Goal: Task Accomplishment & Management: Manage account settings

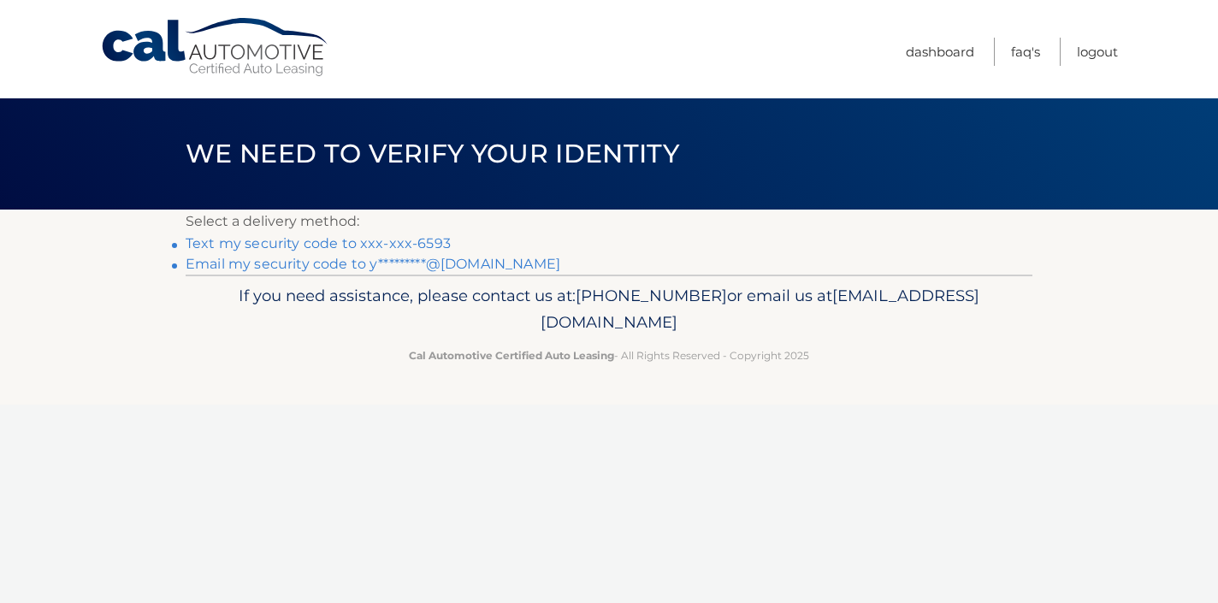
click at [413, 245] on link "Text my security code to xxx-xxx-6593" at bounding box center [318, 243] width 265 height 16
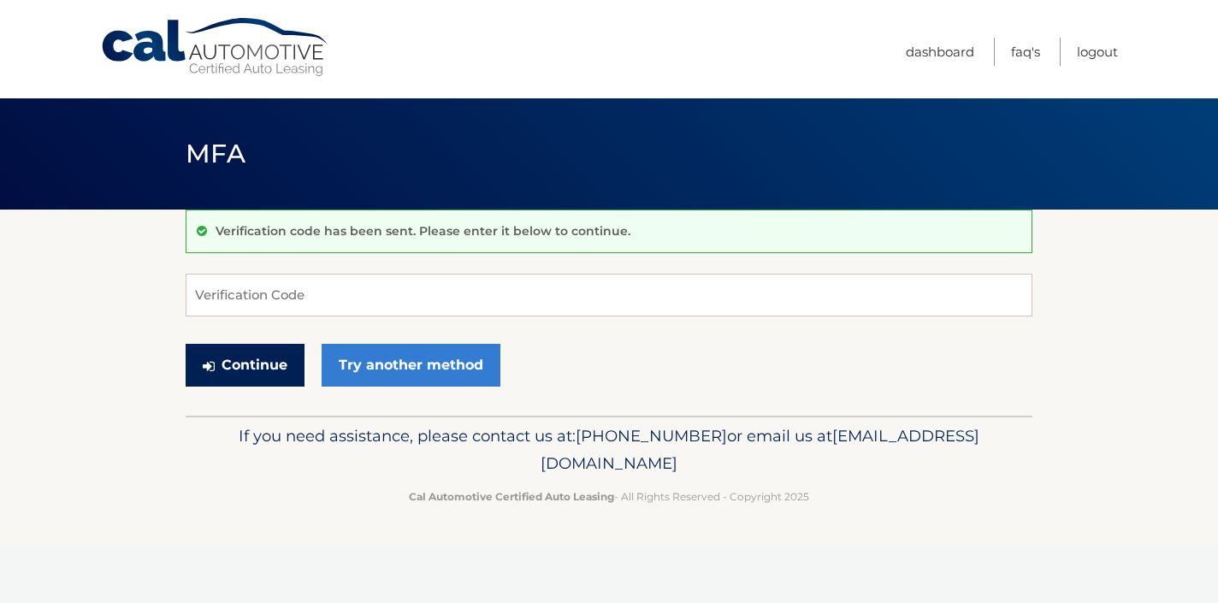
click at [274, 370] on button "Continue" at bounding box center [245, 365] width 119 height 43
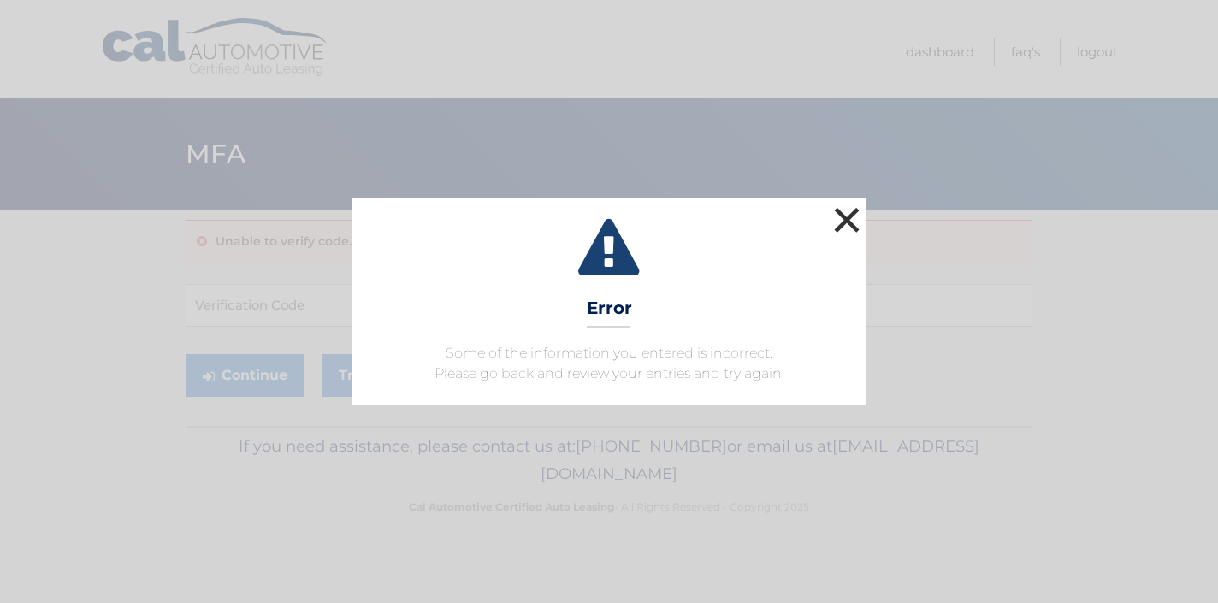
click at [843, 222] on button "×" at bounding box center [847, 220] width 34 height 34
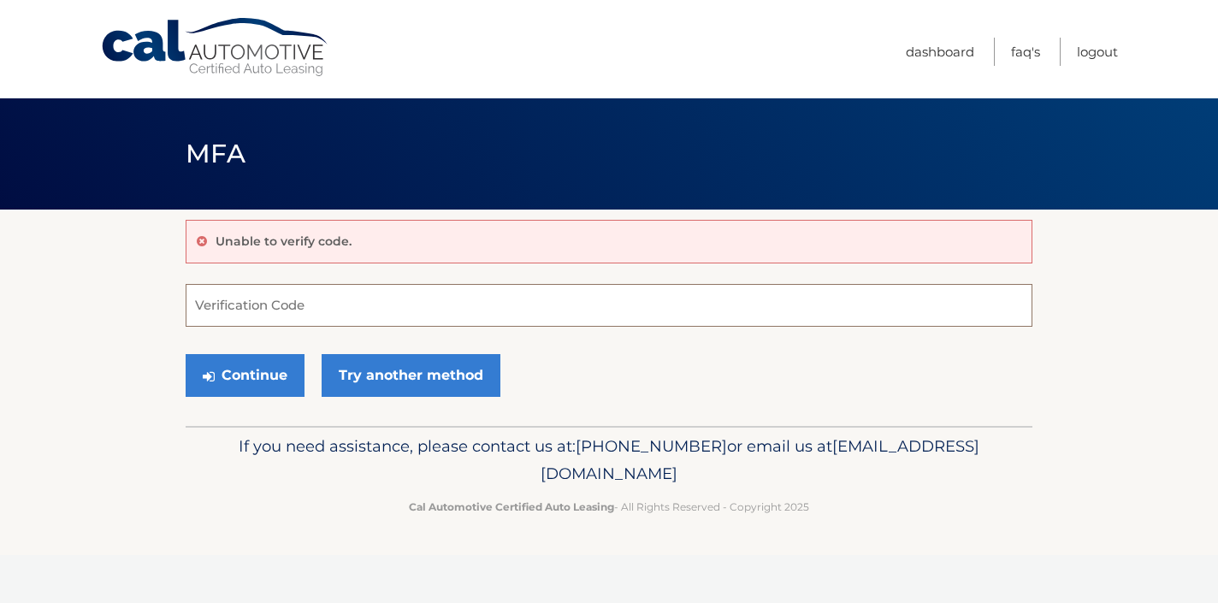
click at [361, 312] on input "Verification Code" at bounding box center [609, 305] width 847 height 43
type input "301541"
click at [245, 375] on button "Continue" at bounding box center [245, 375] width 119 height 43
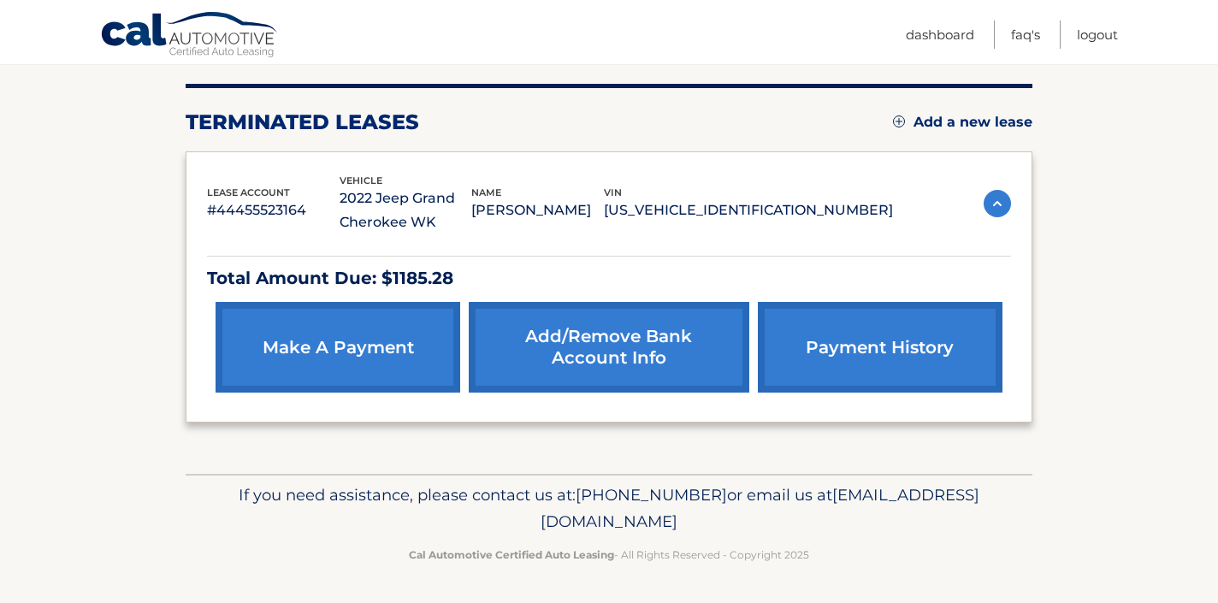
scroll to position [201, 0]
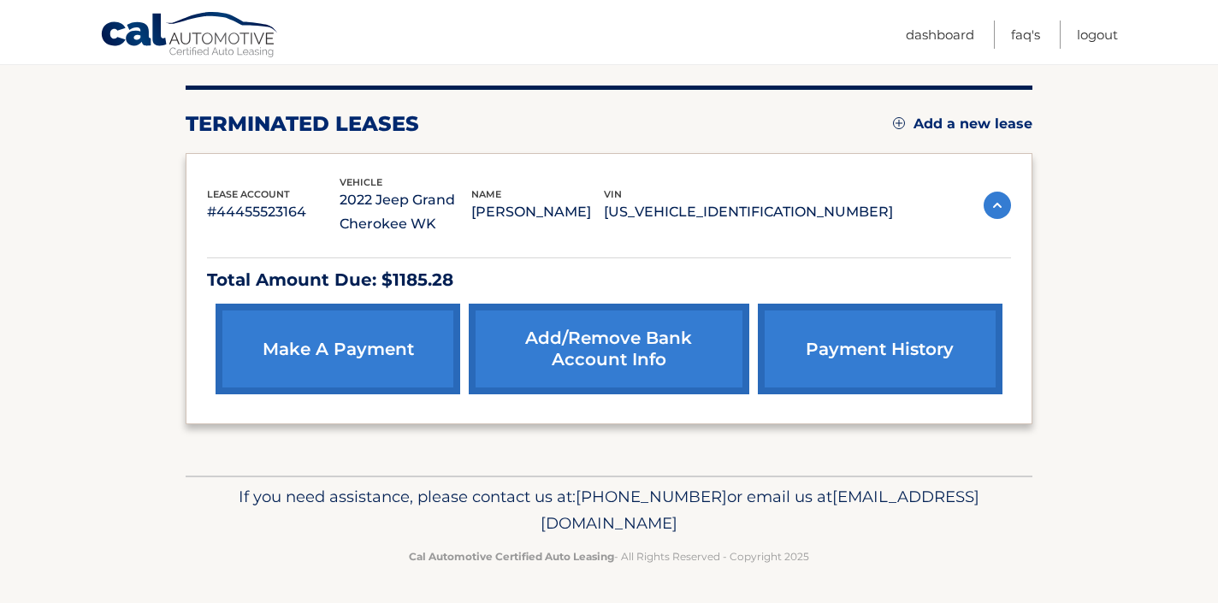
click at [827, 351] on link "payment history" at bounding box center [880, 349] width 245 height 91
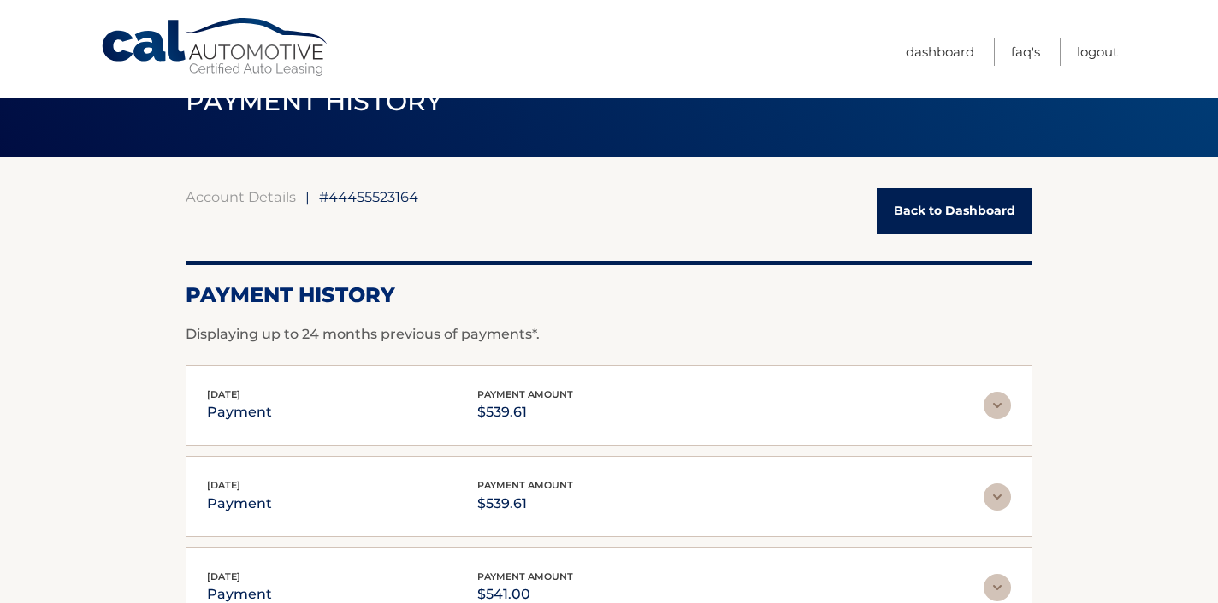
scroll to position [51, 0]
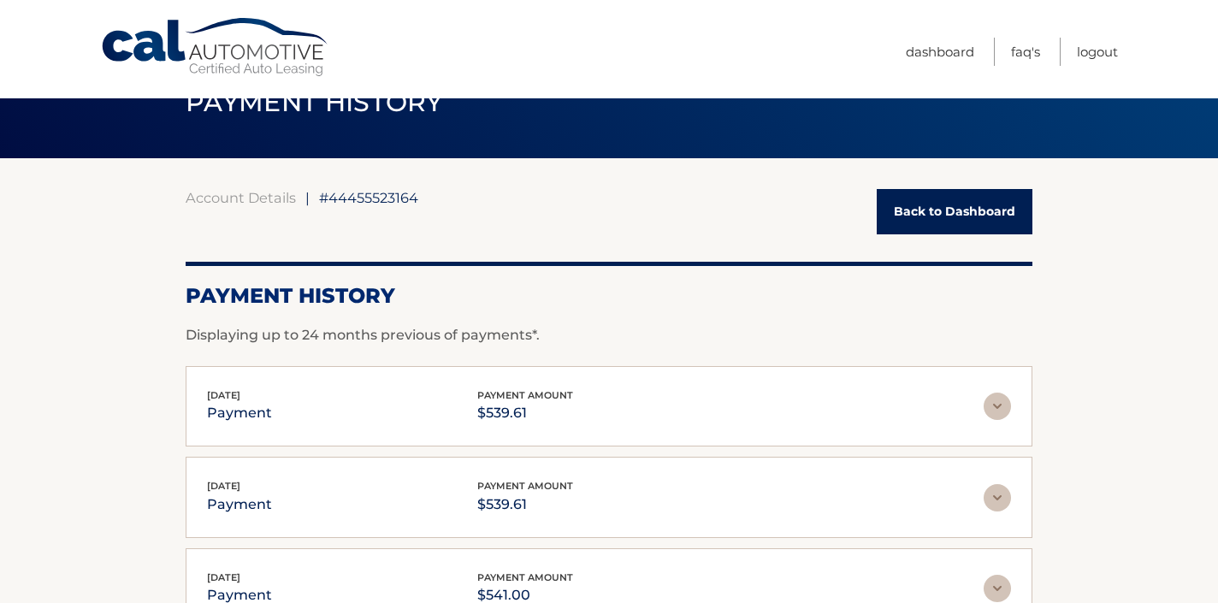
click at [927, 203] on link "Back to Dashboard" at bounding box center [955, 211] width 156 height 45
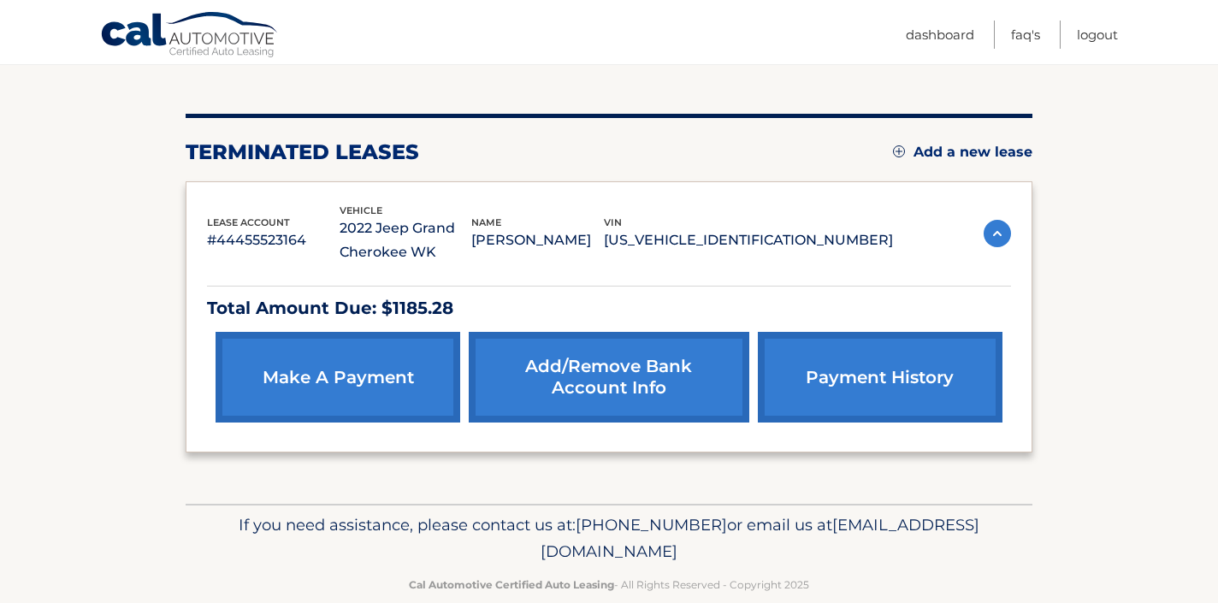
scroll to position [176, 0]
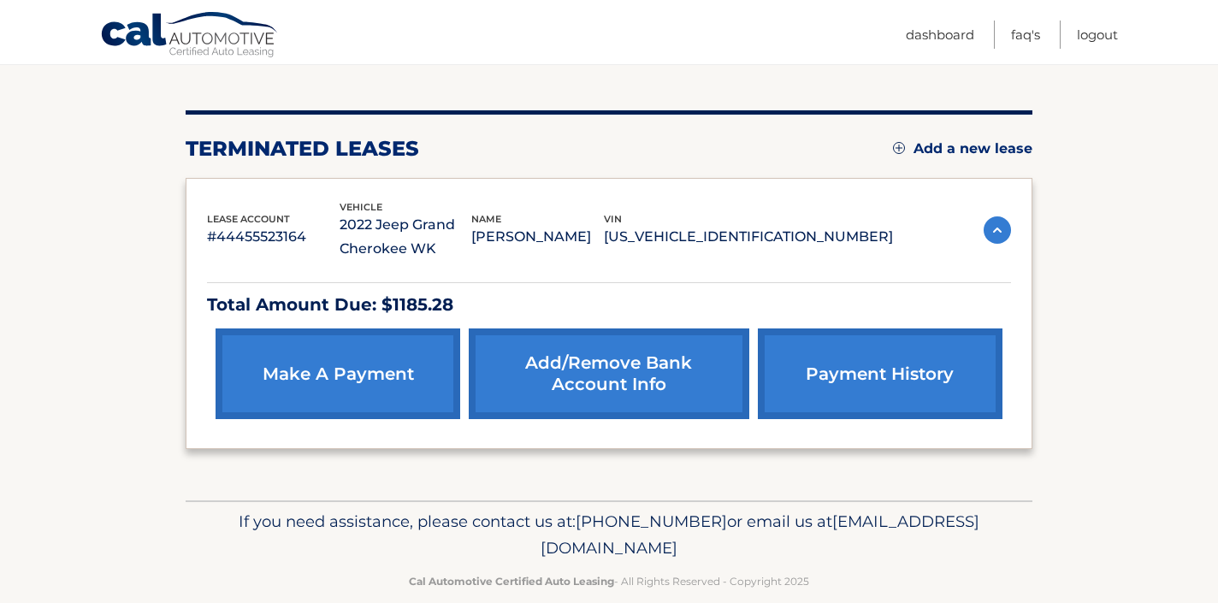
click at [523, 369] on link "Add/Remove bank account info" at bounding box center [609, 373] width 280 height 91
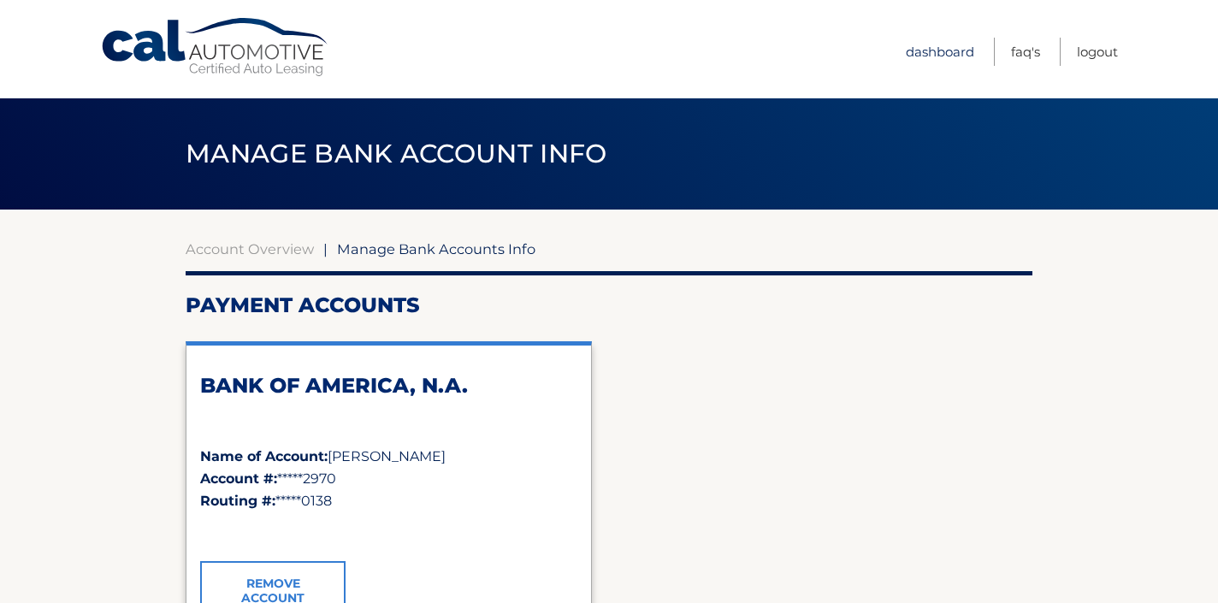
click at [931, 44] on link "Dashboard" at bounding box center [940, 52] width 68 height 28
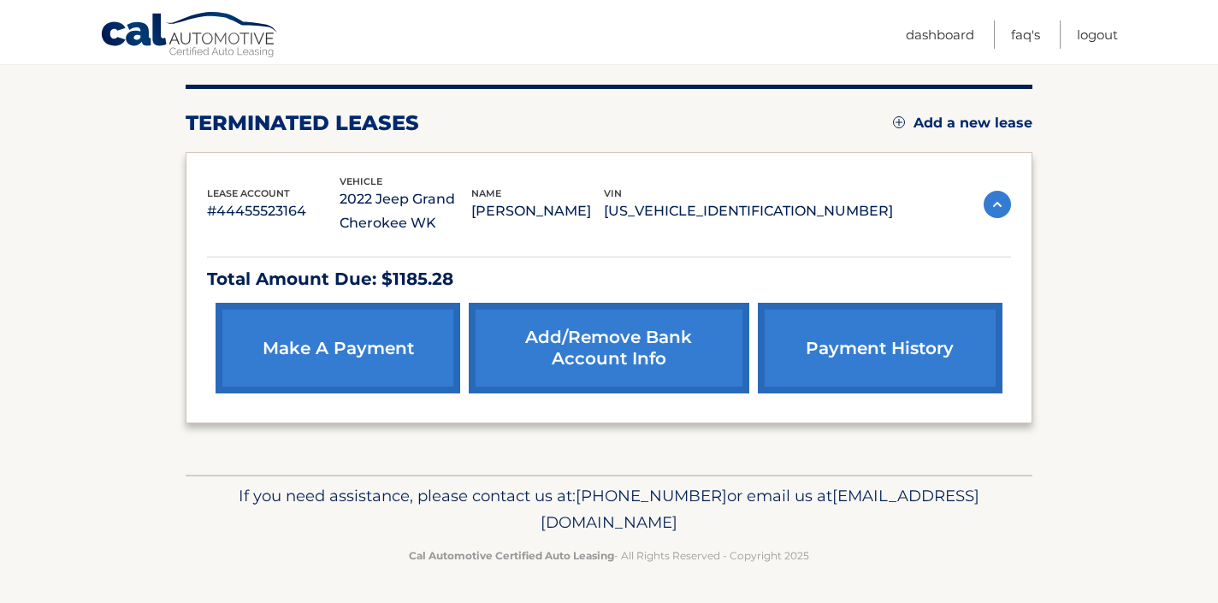
scroll to position [201, 0]
click at [910, 341] on link "payment history" at bounding box center [880, 349] width 245 height 91
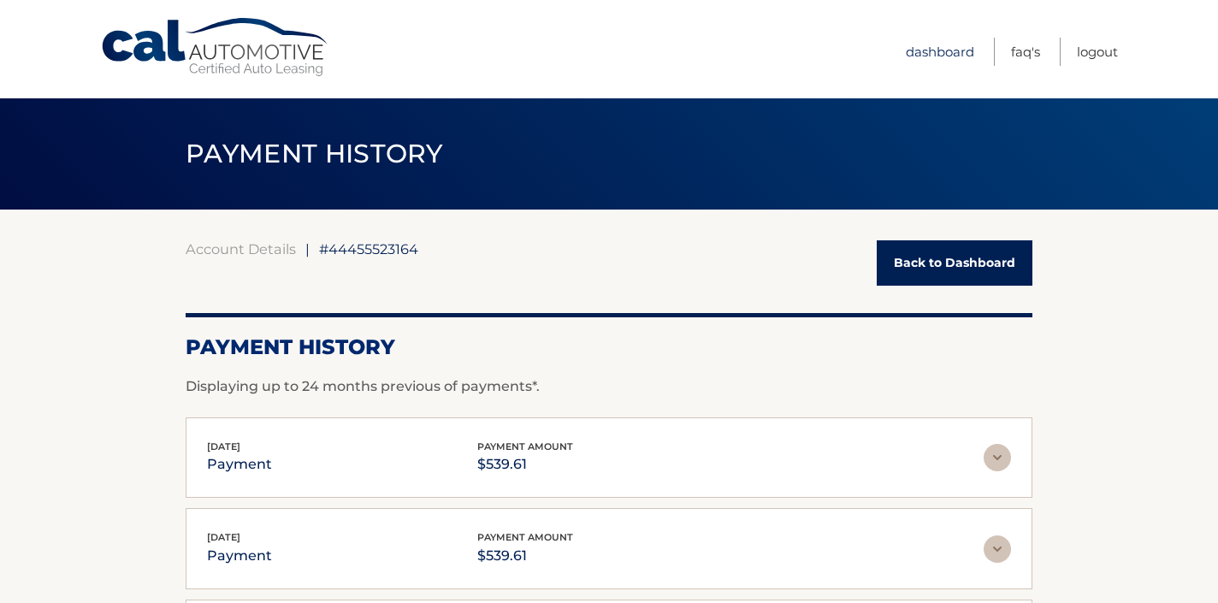
click at [935, 47] on link "Dashboard" at bounding box center [940, 52] width 68 height 28
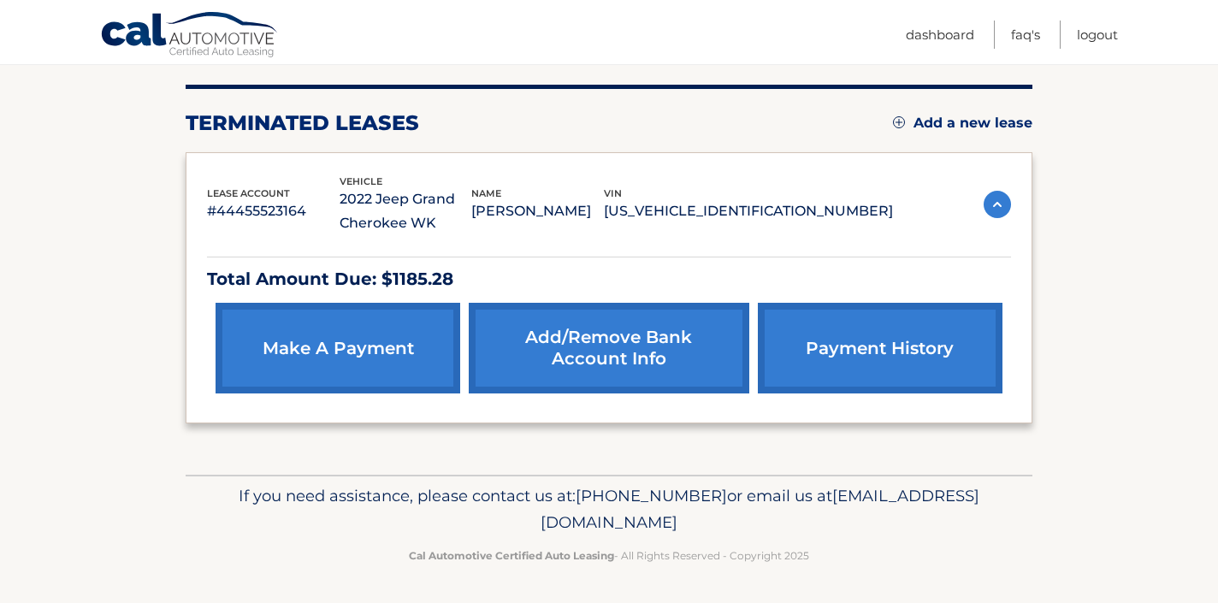
scroll to position [201, 0]
click at [1092, 33] on link "Logout" at bounding box center [1097, 35] width 41 height 28
